Goal: Find specific page/section: Find specific page/section

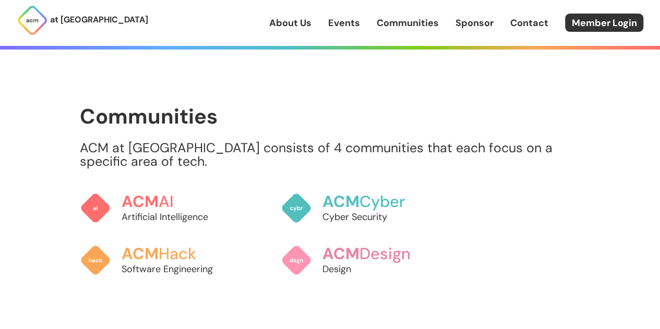
scroll to position [753, 0]
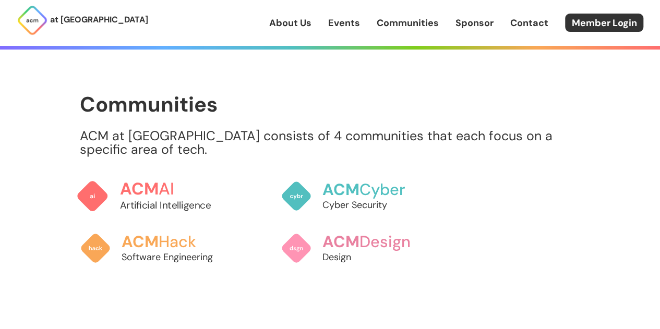
click at [192, 176] on link "ACM AI Artificial Intelligence" at bounding box center [155, 196] width 159 height 55
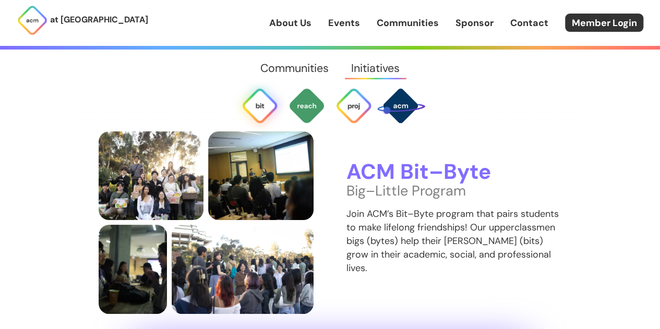
scroll to position [2003, 0]
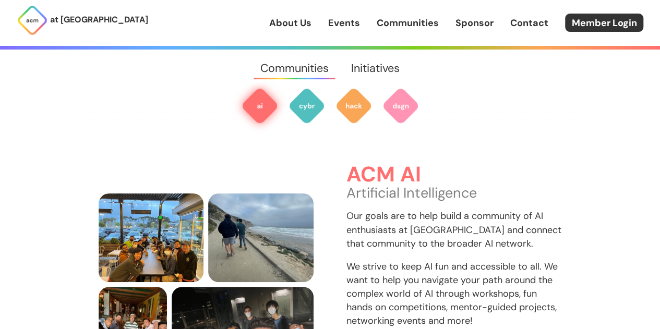
scroll to position [311, 0]
